Goal: Communication & Community: Share content

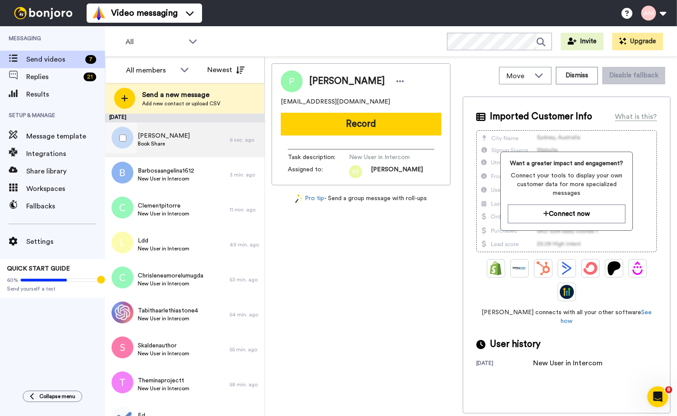
click at [156, 149] on div "[PERSON_NAME] Book Share" at bounding box center [167, 139] width 125 height 35
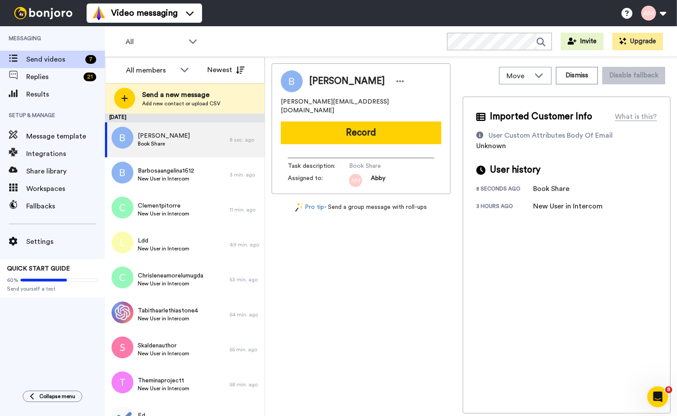
click at [352, 126] on button "Record" at bounding box center [361, 133] width 161 height 23
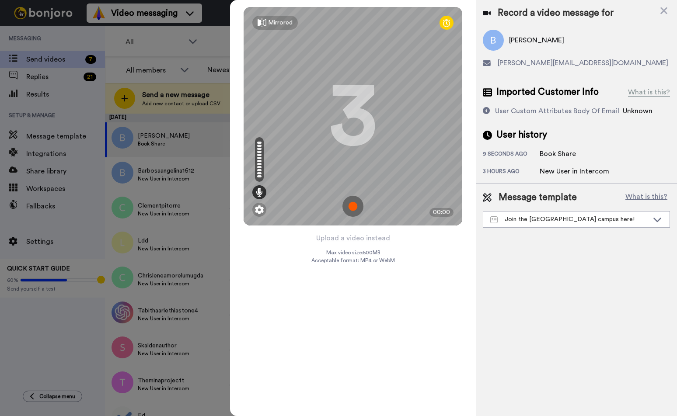
click at [355, 209] on img at bounding box center [352, 206] width 21 height 21
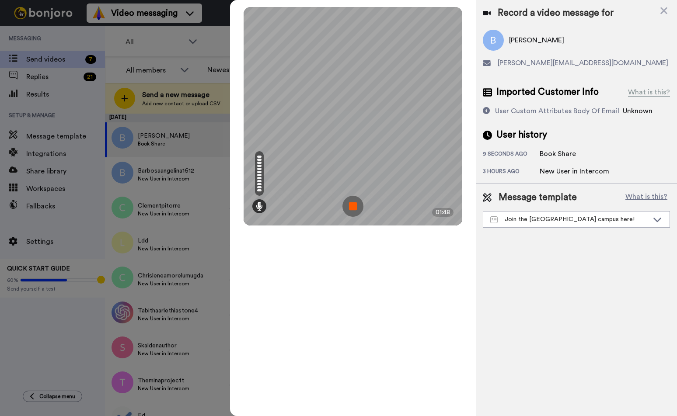
click at [355, 209] on img at bounding box center [352, 206] width 21 height 21
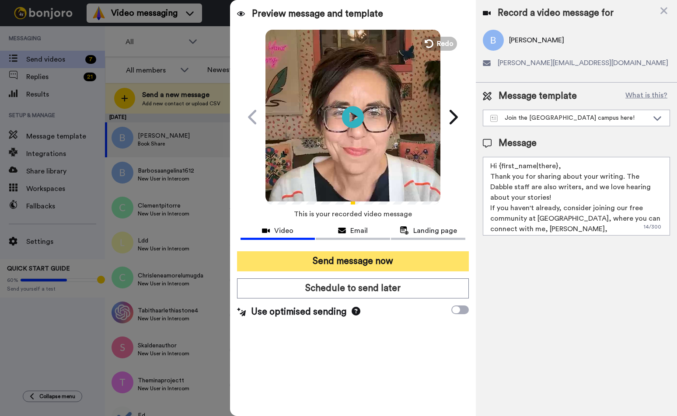
click at [323, 262] on button "Send message now" at bounding box center [353, 261] width 232 height 20
